Goal: Check status: Check status

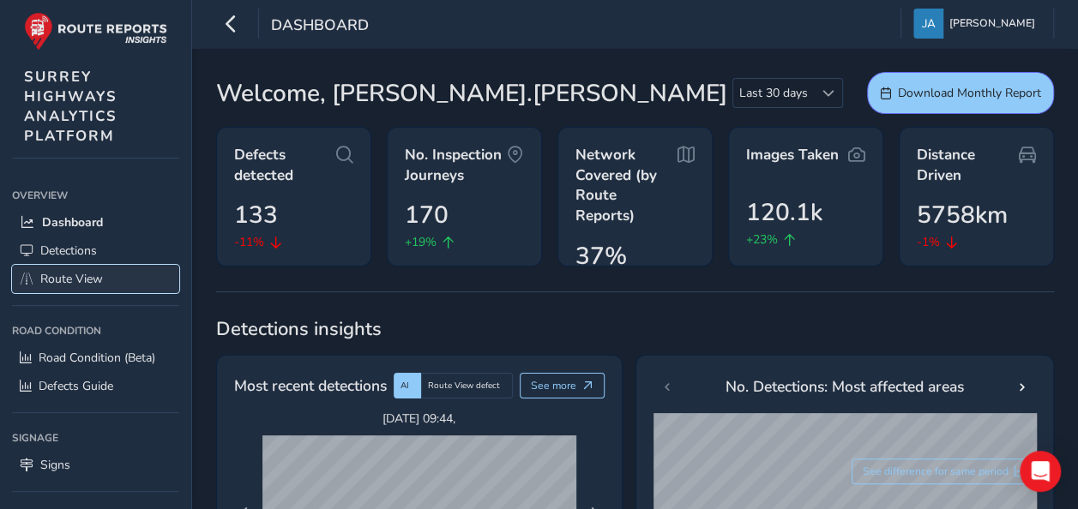
click at [79, 273] on span "Route View" at bounding box center [71, 279] width 63 height 16
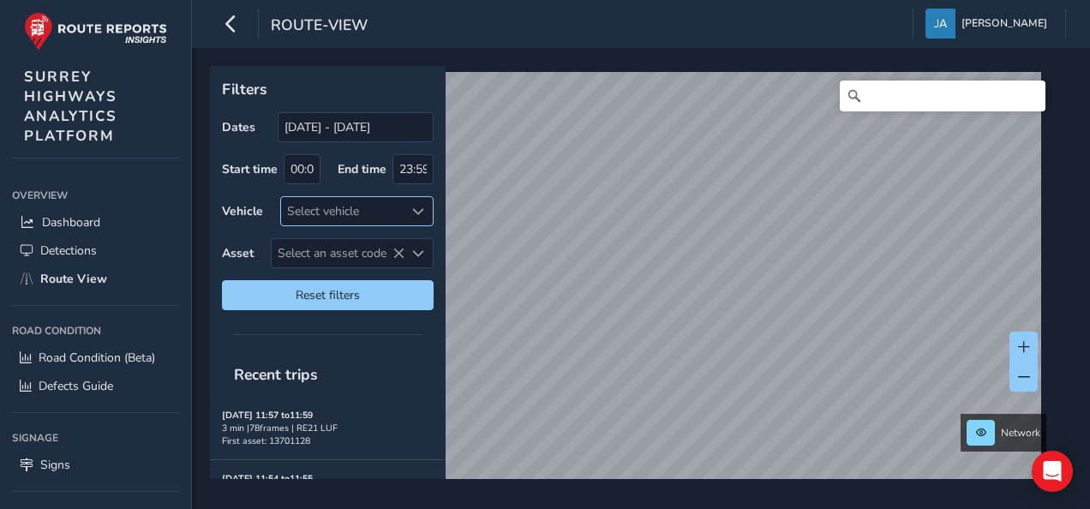
click at [429, 209] on div at bounding box center [419, 211] width 28 height 28
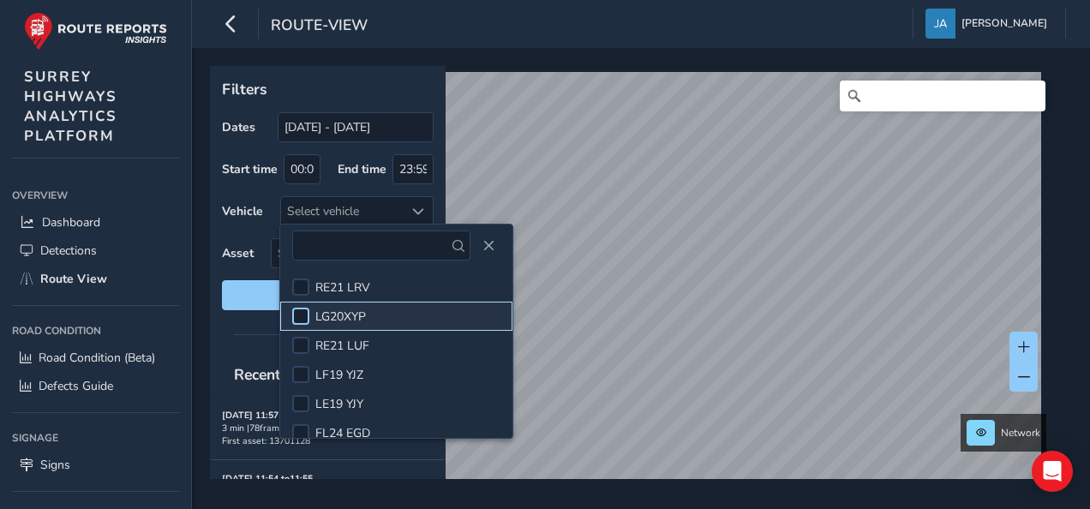
click at [302, 312] on div at bounding box center [300, 316] width 17 height 17
click at [228, 336] on div at bounding box center [328, 334] width 236 height 24
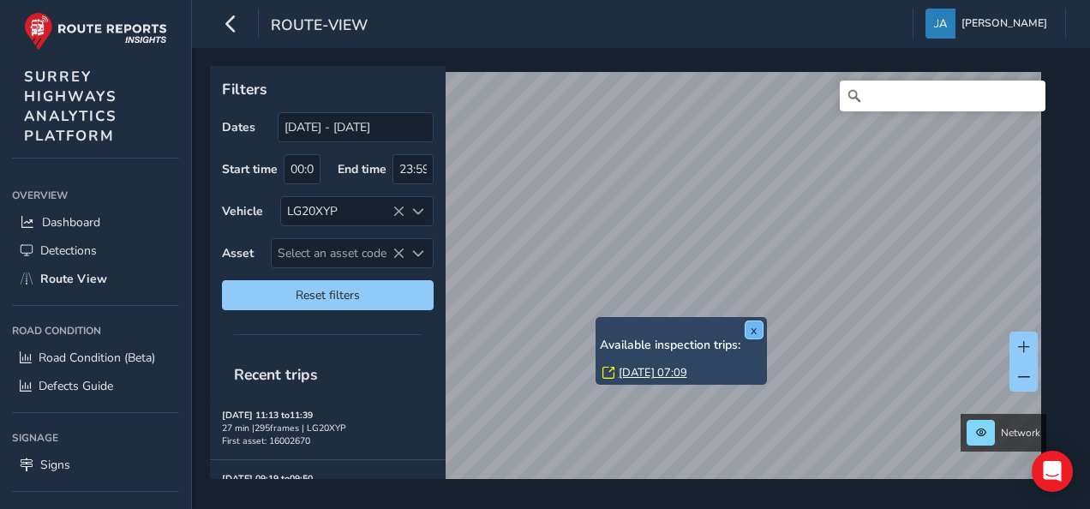
click at [746, 335] on button "x" at bounding box center [754, 329] width 17 height 17
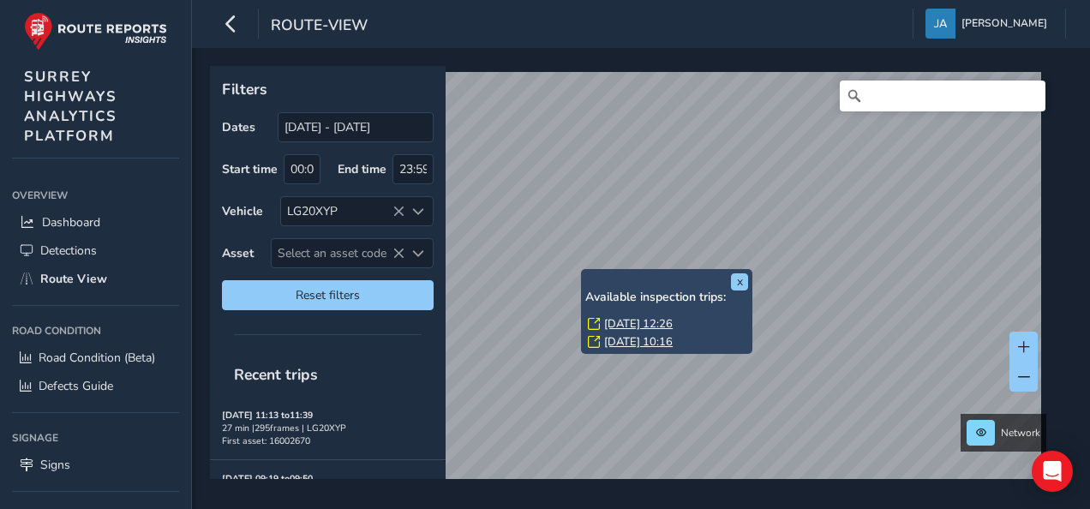
click at [627, 321] on link "[DATE] 12:26" at bounding box center [638, 323] width 69 height 15
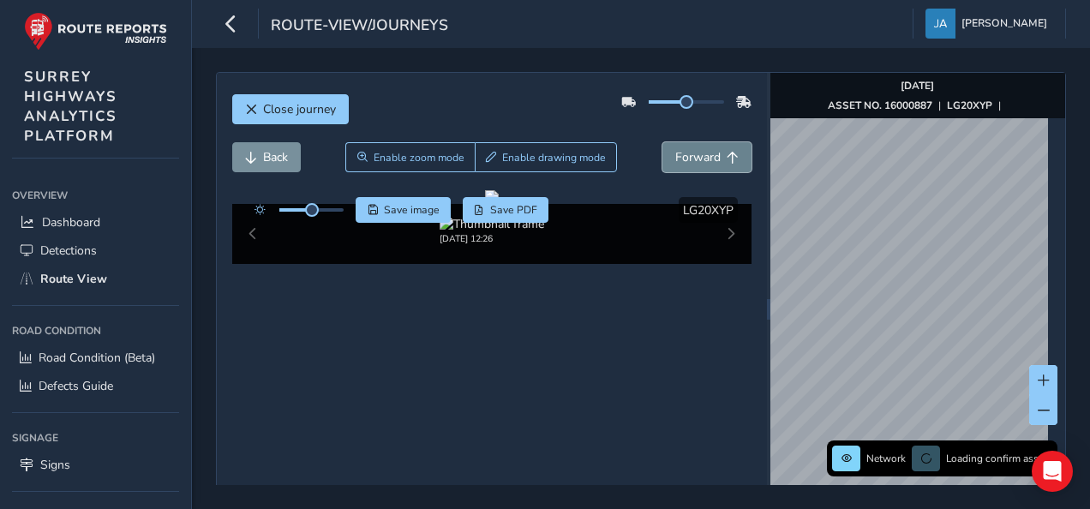
click at [691, 159] on span "Forward" at bounding box center [697, 157] width 45 height 16
click at [687, 163] on span "Forward" at bounding box center [697, 157] width 45 height 16
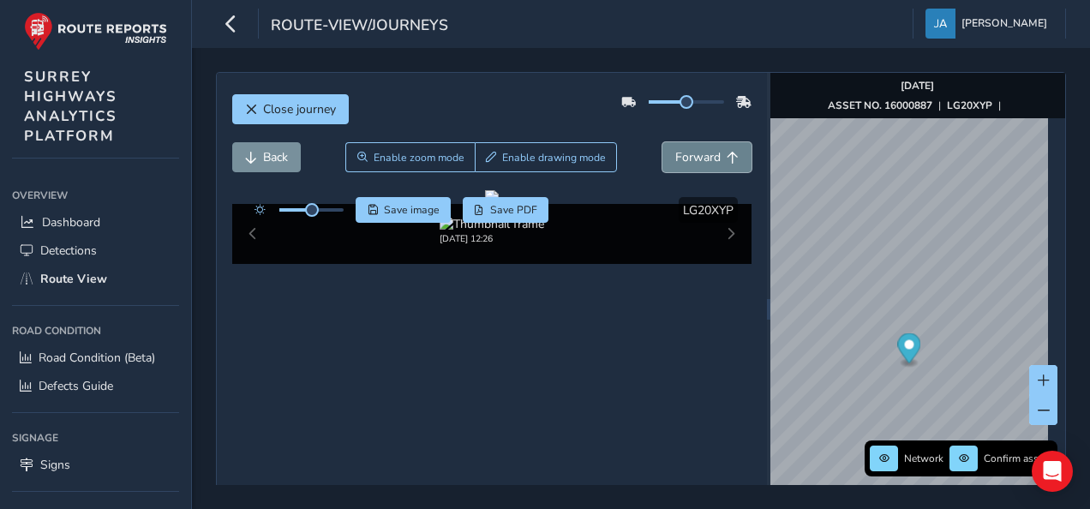
click at [687, 163] on span "Forward" at bounding box center [697, 157] width 45 height 16
drag, startPoint x: 678, startPoint y: 101, endPoint x: 693, endPoint y: 105, distance: 15.8
click at [695, 105] on span at bounding box center [702, 102] width 14 height 14
drag, startPoint x: 698, startPoint y: 153, endPoint x: 695, endPoint y: 207, distance: 54.9
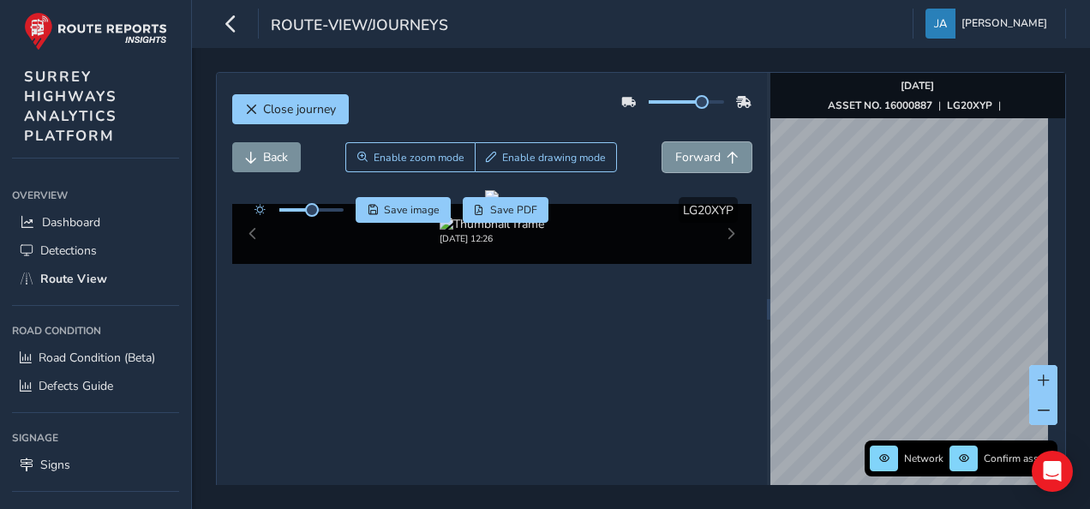
click at [695, 207] on div "Close journey Back Enable zoom mode Enable drawing mode Forward Click and Drag …" at bounding box center [492, 309] width 550 height 472
click at [687, 159] on span "Forward" at bounding box center [697, 157] width 45 height 16
click at [698, 155] on span "Forward" at bounding box center [697, 157] width 45 height 16
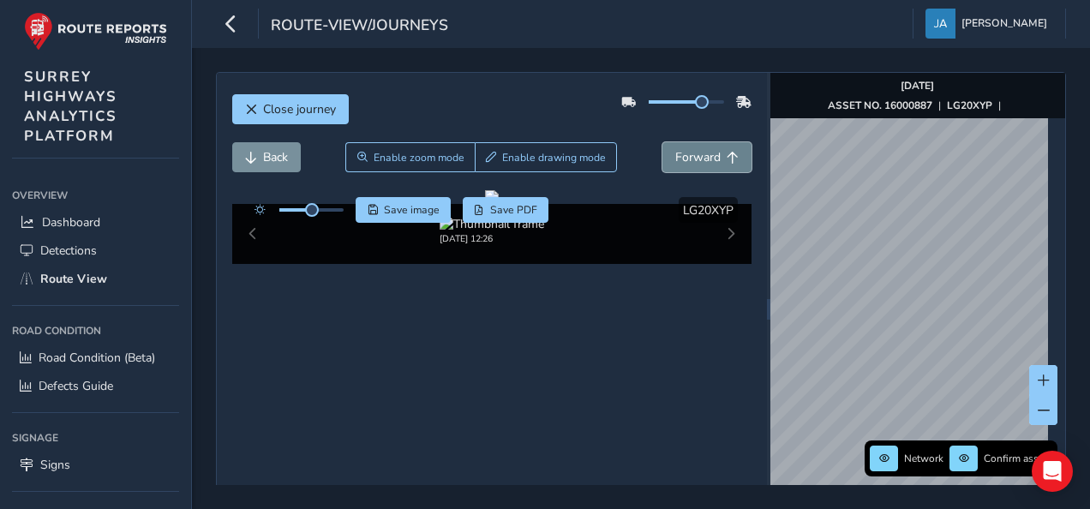
click at [698, 155] on span "Forward" at bounding box center [697, 157] width 45 height 16
click at [736, 101] on icon at bounding box center [743, 102] width 15 height 26
click at [691, 158] on span "Forward" at bounding box center [697, 157] width 45 height 16
drag, startPoint x: 694, startPoint y: 107, endPoint x: 680, endPoint y: 107, distance: 14.6
click at [683, 107] on span at bounding box center [690, 102] width 14 height 14
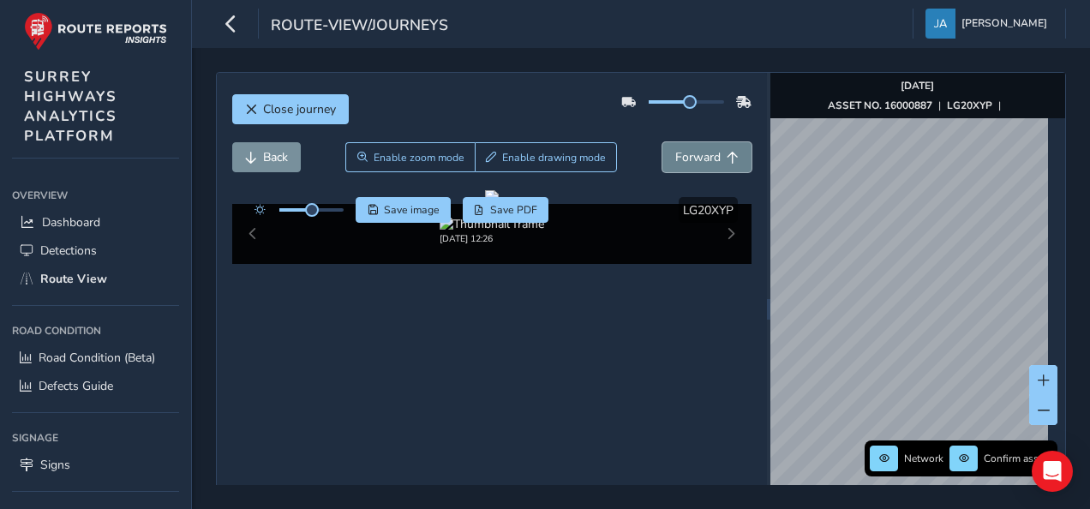
click at [694, 158] on span "Forward" at bounding box center [697, 157] width 45 height 16
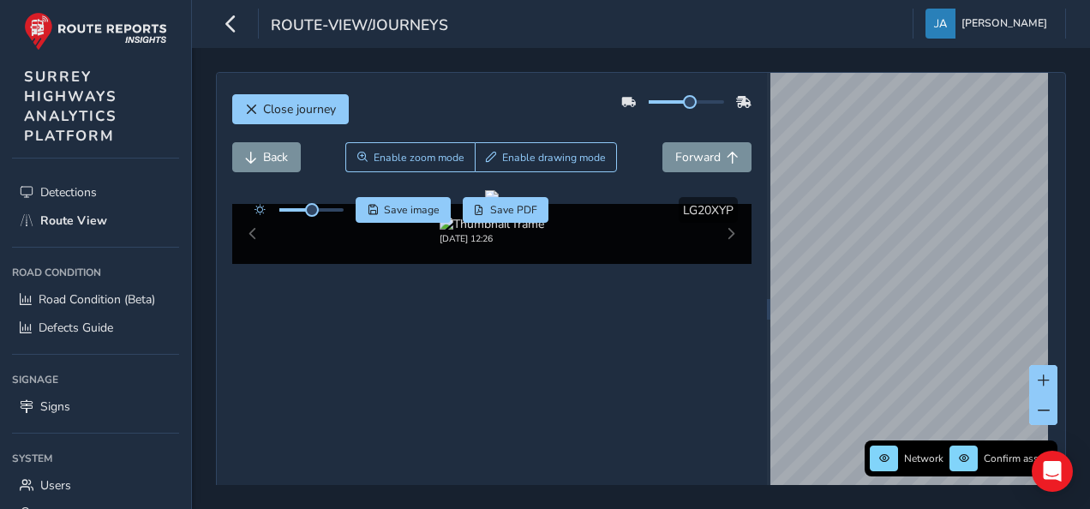
scroll to position [97, 0]
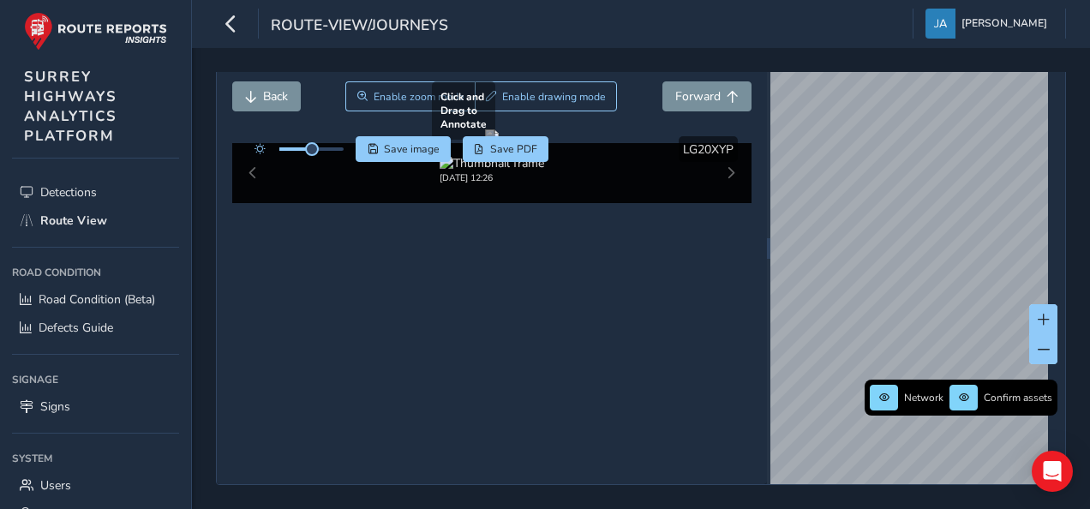
drag, startPoint x: 411, startPoint y: 276, endPoint x: 587, endPoint y: 303, distance: 177.9
click at [499, 143] on div at bounding box center [492, 136] width 14 height 14
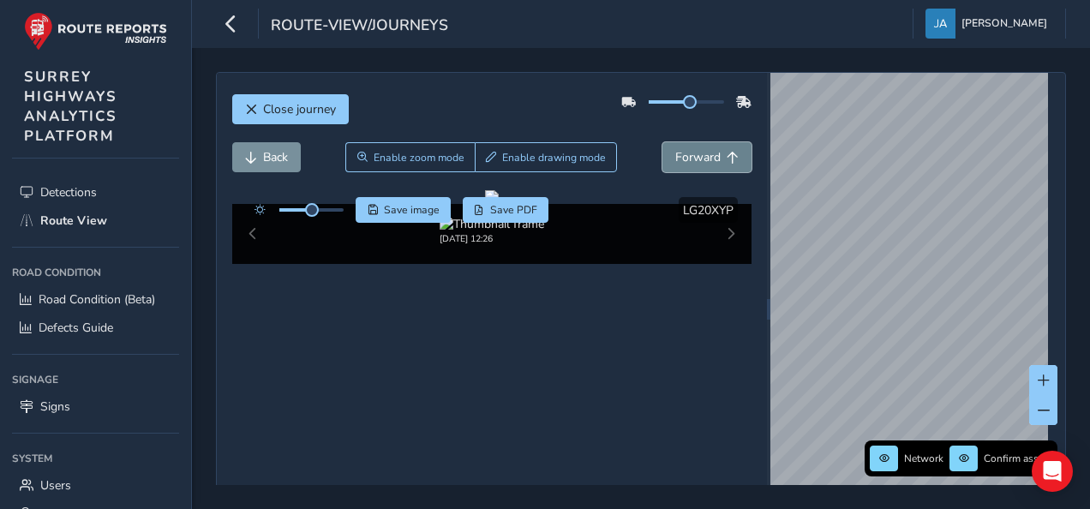
click at [711, 154] on span "Forward" at bounding box center [697, 157] width 45 height 16
click at [69, 188] on span "Detections" at bounding box center [68, 192] width 57 height 16
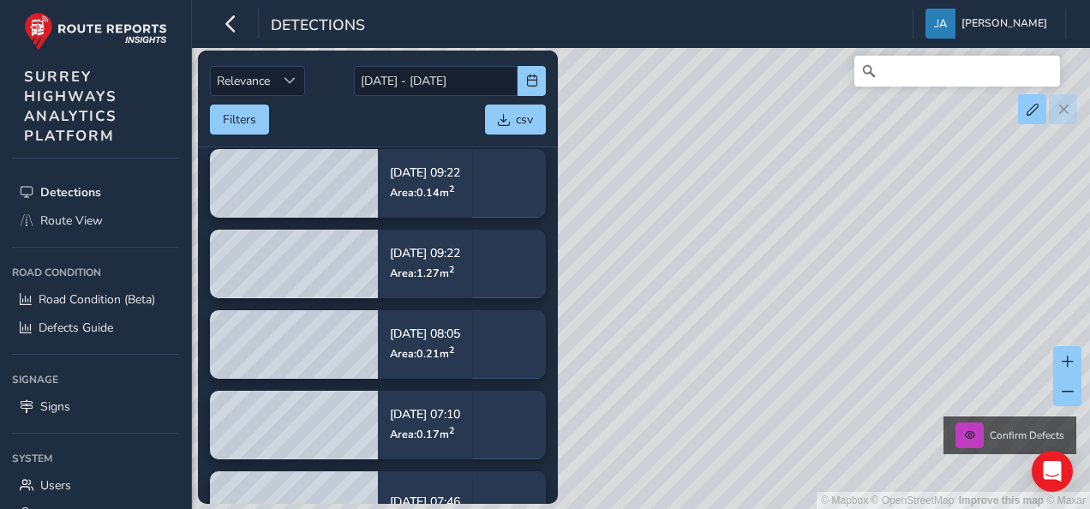
scroll to position [693, 0]
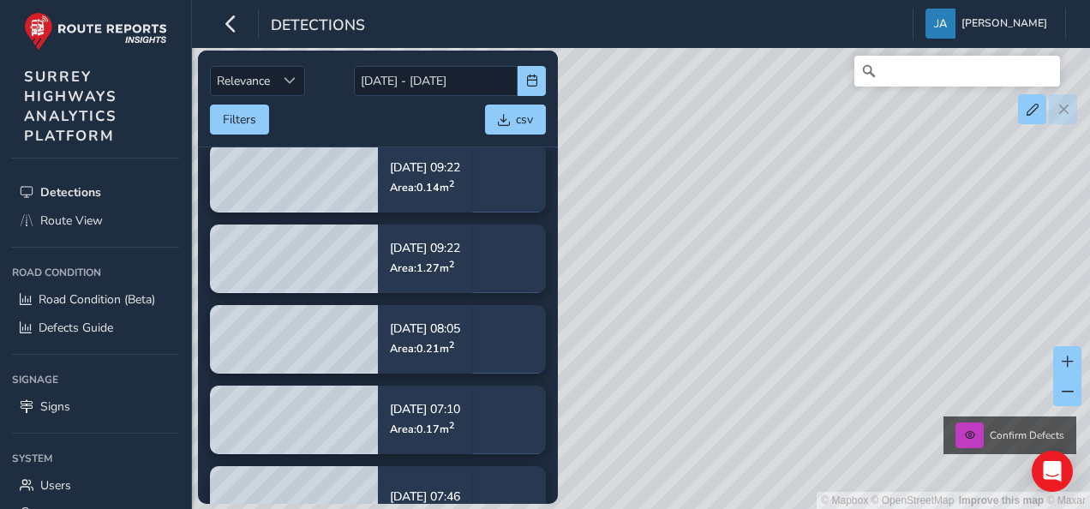
drag, startPoint x: 561, startPoint y: 254, endPoint x: 555, endPoint y: 185, distance: 68.8
click at [555, 72] on div "Relevance Relevance [DATE] - [DATE] Filters csv [DATE] 11:27 Area: 0.65 m [GEOG…" at bounding box center [641, 72] width 850 height 0
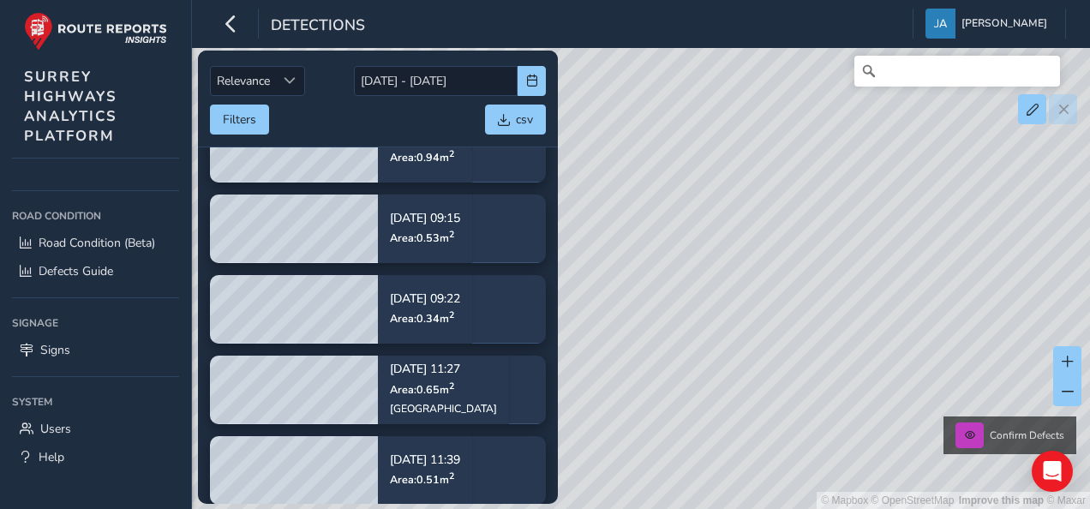
scroll to position [0, 0]
